Goal: Check status

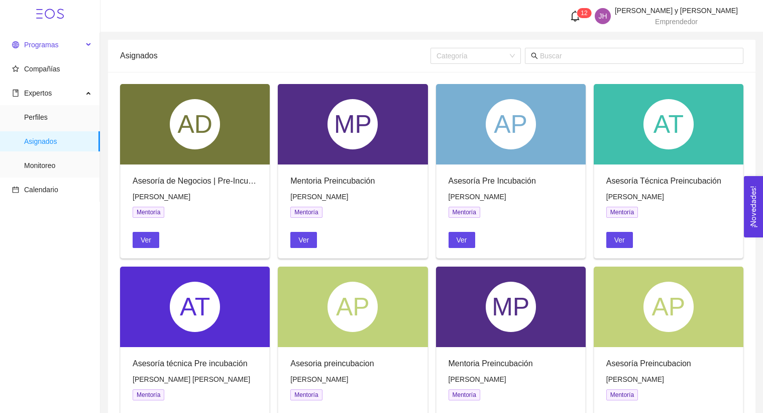
click at [58, 52] on span "Programas" at bounding box center [47, 45] width 71 height 20
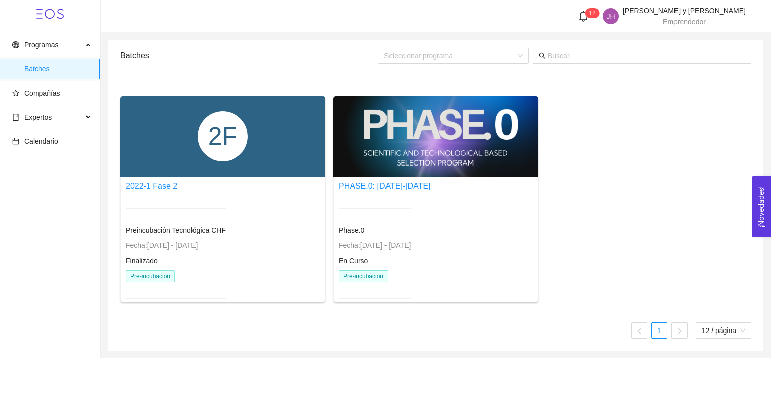
click at [373, 152] on div at bounding box center [435, 136] width 205 height 80
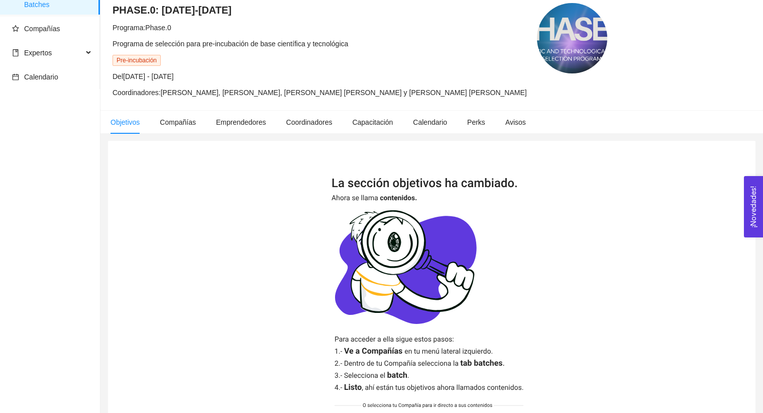
scroll to position [70, 0]
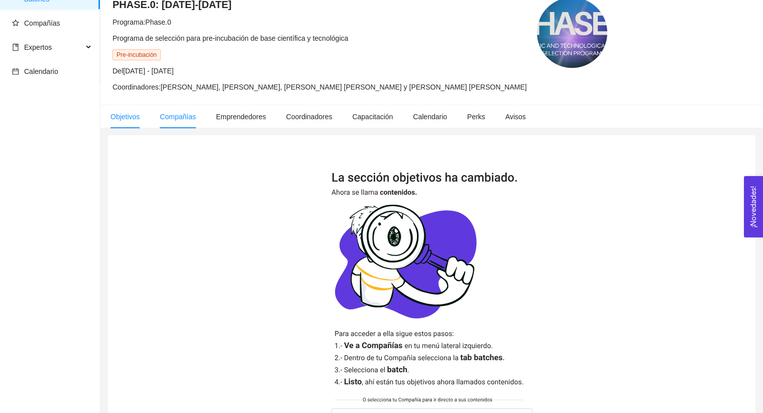
click at [186, 116] on span "Compañías" at bounding box center [178, 117] width 36 height 8
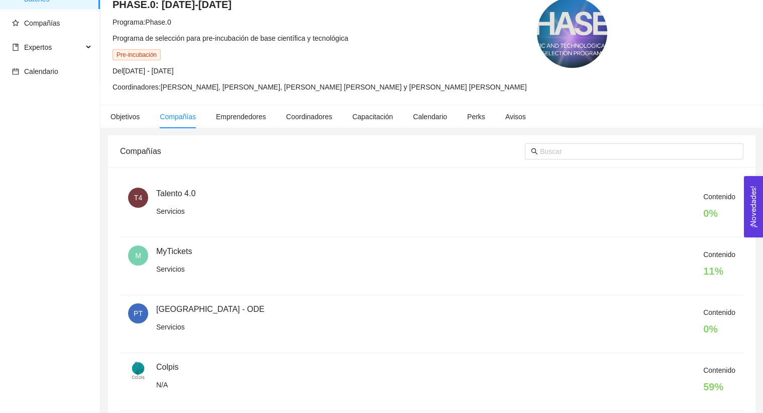
click at [646, 184] on li "T4 Talento 4.0 Servicios Contenido 0 %" at bounding box center [432, 208] width 624 height 58
click at [682, 191] on div "Contenido 0 %" at bounding box center [445, 208] width 579 height 34
click at [705, 202] on div "Contenido 0 %" at bounding box center [719, 208] width 32 height 34
